Goal: Transaction & Acquisition: Purchase product/service

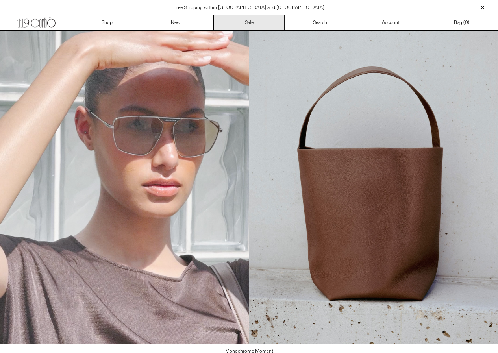
click at [247, 22] on link "Sale" at bounding box center [249, 22] width 71 height 15
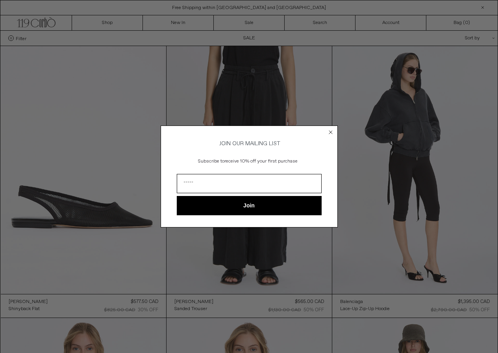
click at [329, 129] on circle "Close dialog" at bounding box center [330, 132] width 7 height 7
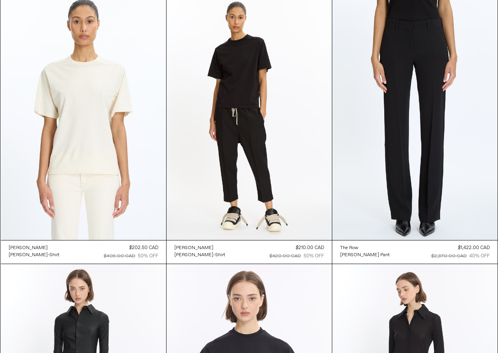
scroll to position [8994, 0]
